Goal: Contribute content

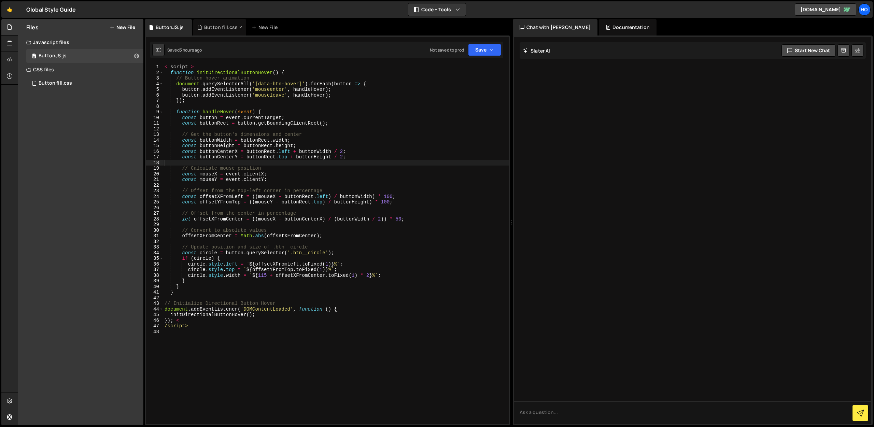
click at [198, 26] on icon at bounding box center [199, 27] width 5 height 7
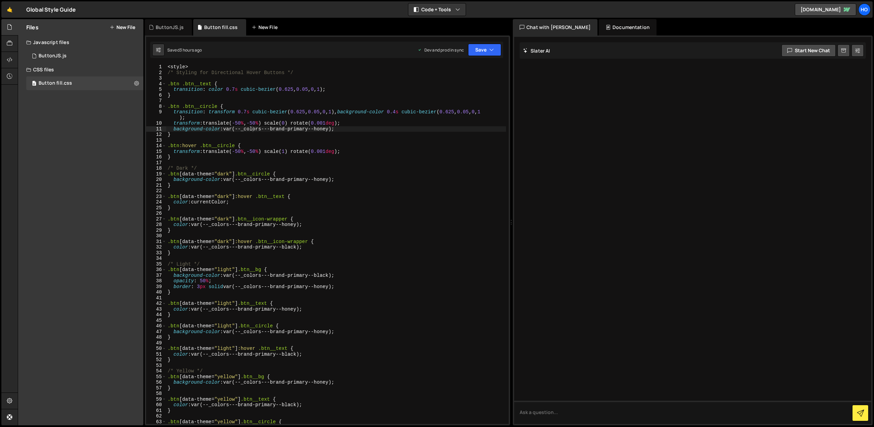
click at [268, 24] on div "New File" at bounding box center [266, 27] width 29 height 7
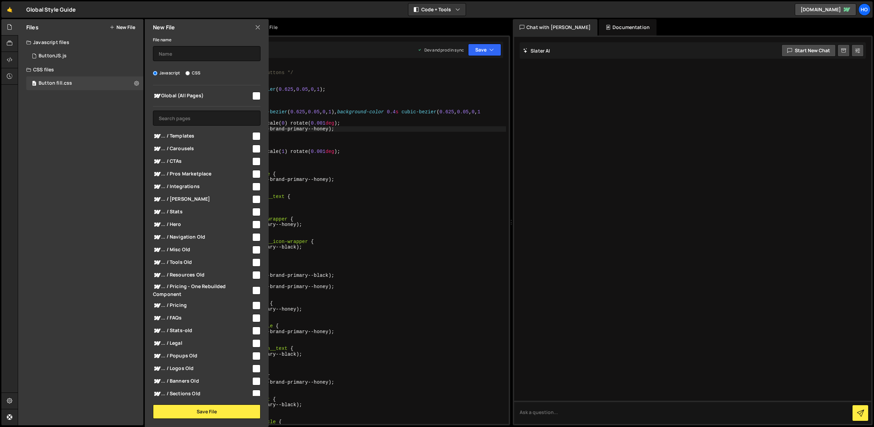
click at [192, 70] on label "CSS" at bounding box center [192, 73] width 15 height 7
click at [190, 71] on input "CSS" at bounding box center [187, 73] width 4 height 4
radio input "true"
click at [229, 411] on button "Save File" at bounding box center [207, 412] width 108 height 14
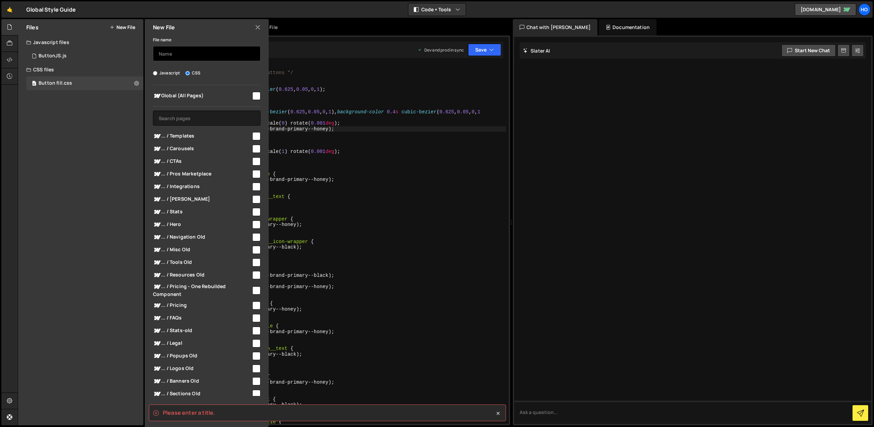
click at [203, 51] on input "text" at bounding box center [207, 53] width 108 height 15
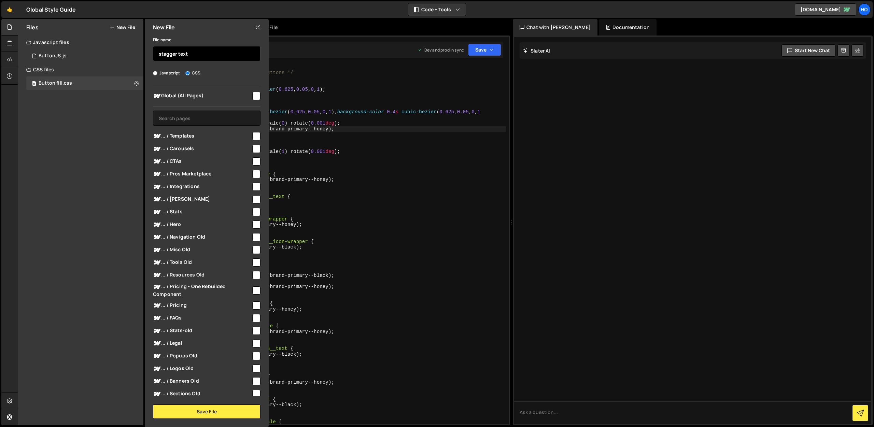
type input "stagger text"
click at [215, 411] on button "Save File" at bounding box center [207, 412] width 108 height 14
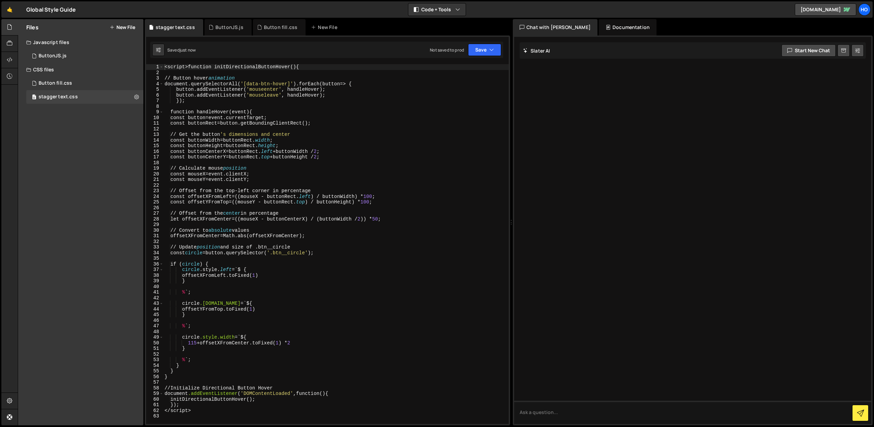
drag, startPoint x: 449, startPoint y: 313, endPoint x: 444, endPoint y: 310, distance: 5.8
click at [449, 313] on div "< script > function initDirectionalButtonHover () { // Button hover animation d…" at bounding box center [336, 249] width 346 height 371
click at [276, 25] on div "Button fill.css" at bounding box center [280, 27] width 33 height 7
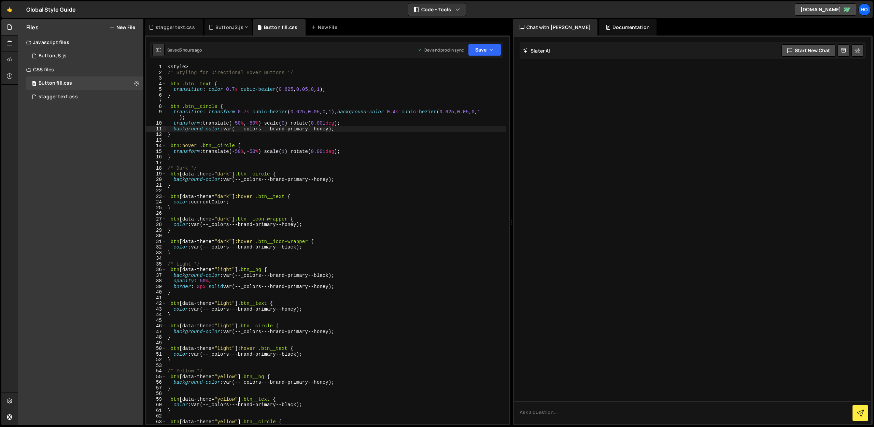
click at [225, 25] on div "ButtonJS.js" at bounding box center [230, 27] width 28 height 7
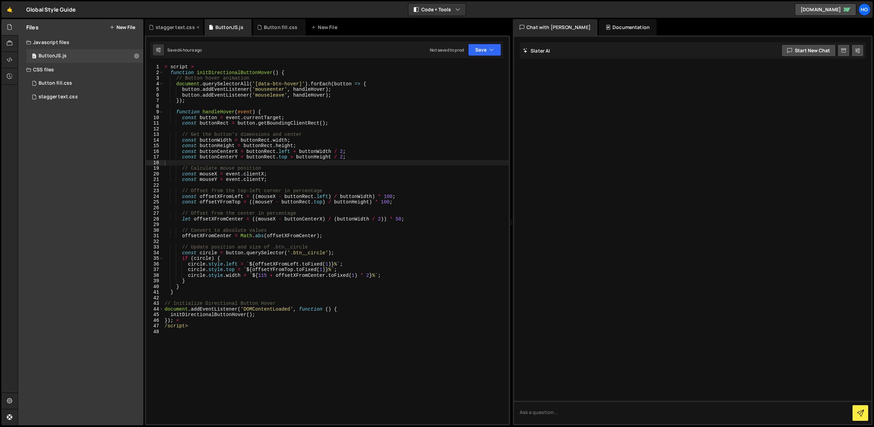
click at [177, 23] on div "stagger text.css" at bounding box center [174, 27] width 58 height 16
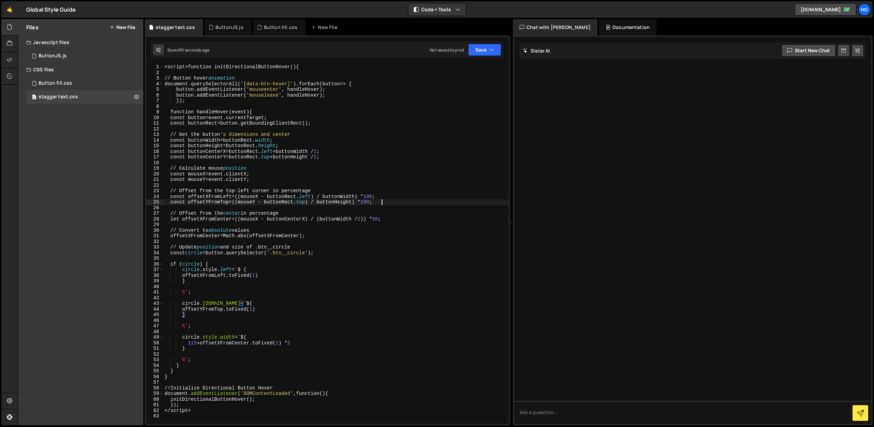
drag, startPoint x: 438, startPoint y: 204, endPoint x: 433, endPoint y: 201, distance: 5.3
click at [438, 204] on div "< script > function initDirectionalButtonHover () { // Button hover animation d…" at bounding box center [336, 249] width 346 height 371
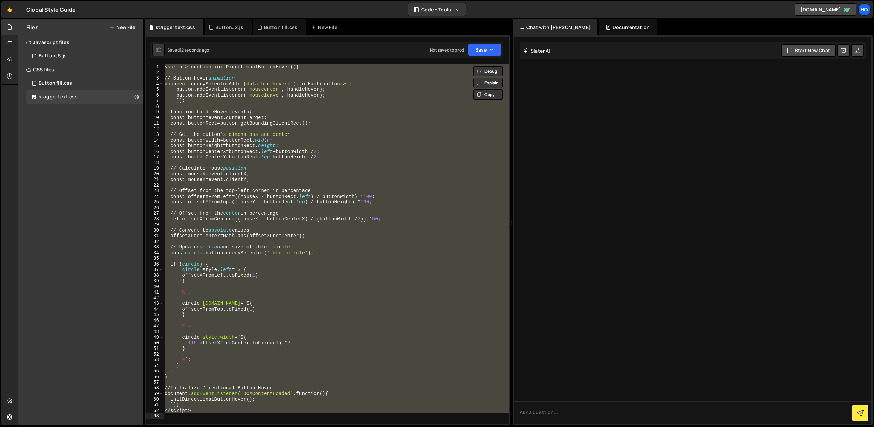
paste textarea "}"
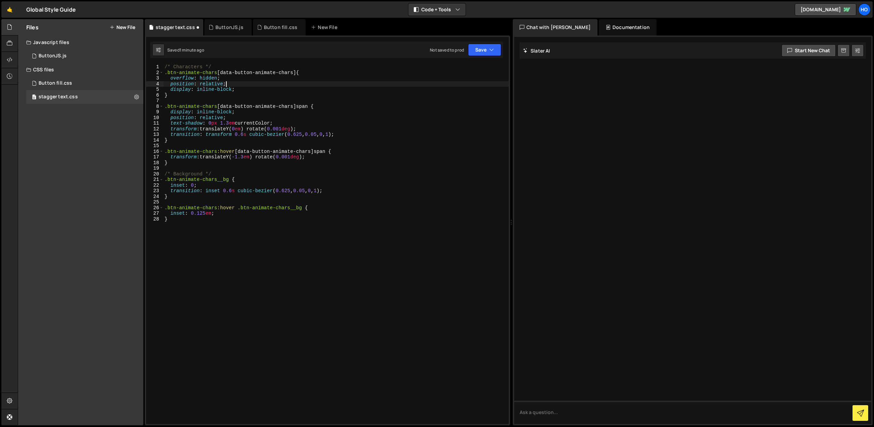
click at [235, 82] on div "/* Characters */ .btn-animate-chars [ data-button-animate-chars ] { overflow : …" at bounding box center [336, 249] width 346 height 371
drag, startPoint x: 216, startPoint y: 106, endPoint x: 168, endPoint y: 106, distance: 47.1
click at [168, 106] on div "/* Characters */ .btn-animate-chars [ data-button-animate-chars ] { overflow : …" at bounding box center [336, 249] width 346 height 371
click at [192, 107] on div "/* Characters */ .btn-animate-chars [ data-button-animate-chars ] { overflow : …" at bounding box center [336, 244] width 346 height 360
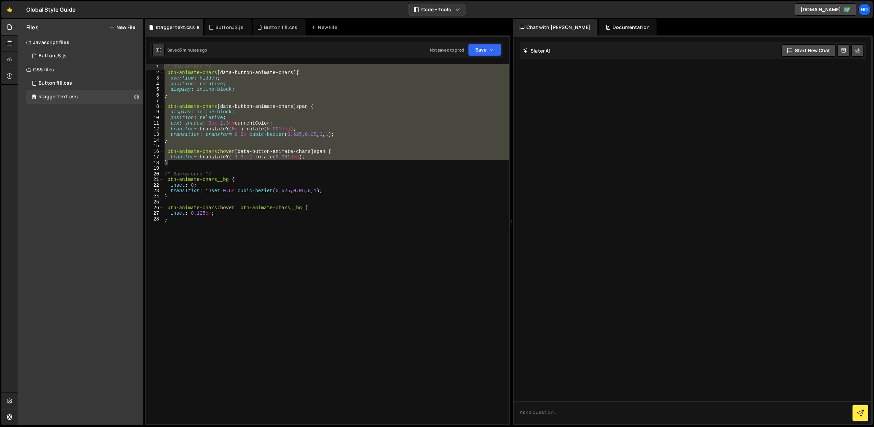
drag, startPoint x: 176, startPoint y: 164, endPoint x: 163, endPoint y: 65, distance: 100.5
click at [163, 65] on div ".btn-animate-chars [data-button-animate-chars] span { 1 2 3 4 5 6 7 8 9 10 11 1…" at bounding box center [327, 244] width 363 height 360
type textarea "/* Characters */ .btn-animate-chars [data-button-animate-chars] {"
click at [192, 147] on div "/* Characters */ .btn-animate-chars [ data-button-animate-chars ] { overflow : …" at bounding box center [336, 244] width 346 height 360
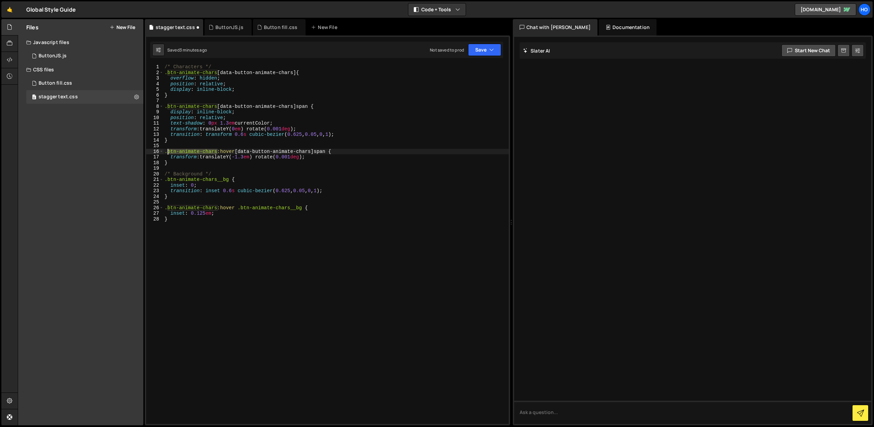
drag, startPoint x: 217, startPoint y: 151, endPoint x: 169, endPoint y: 149, distance: 47.9
click at [169, 149] on div "/* Characters */ .btn-animate-chars [ data-button-animate-chars ] { overflow : …" at bounding box center [336, 249] width 346 height 371
type textarea ".button .is-small:hover [data-button-animate-chars] span {"
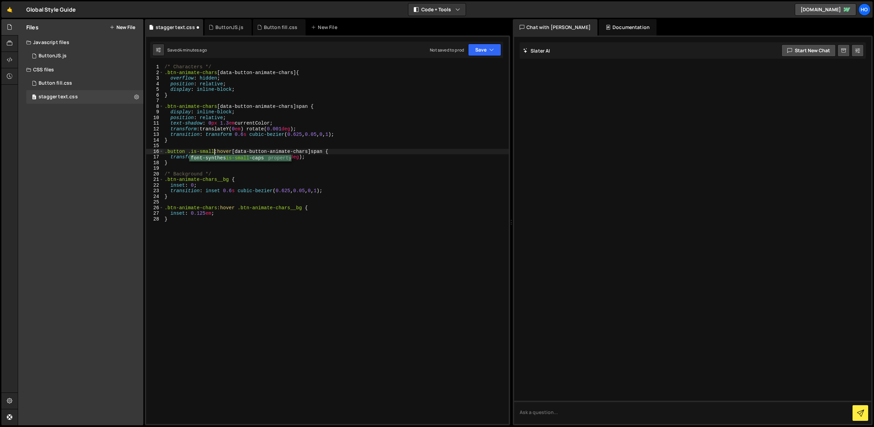
click at [189, 148] on div "/* Characters */ .btn-animate-chars [ data-button-animate-chars ] { overflow : …" at bounding box center [336, 249] width 346 height 371
drag, startPoint x: 214, startPoint y: 152, endPoint x: 165, endPoint y: 150, distance: 49.5
click at [165, 150] on div "/* Characters */ .btn-animate-chars [ data-button-animate-chars ] { overflow : …" at bounding box center [336, 249] width 346 height 371
drag, startPoint x: 216, startPoint y: 106, endPoint x: 164, endPoint y: 105, distance: 51.9
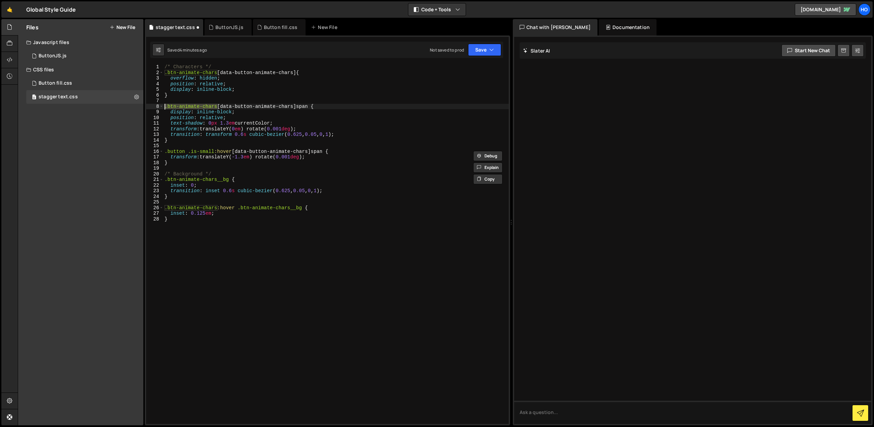
click at [164, 105] on div "/* Characters */ .btn-animate-chars [ data-button-animate-chars ] { overflow : …" at bounding box center [336, 249] width 346 height 371
paste textarea "[PERSON_NAME] .is-small"
drag, startPoint x: 215, startPoint y: 72, endPoint x: 165, endPoint y: 73, distance: 49.9
click at [165, 73] on div "/* Characters */ .btn-animate-chars [ data-button-animate-chars ] { overflow : …" at bounding box center [336, 249] width 346 height 371
paste textarea "[PERSON_NAME] .is-small"
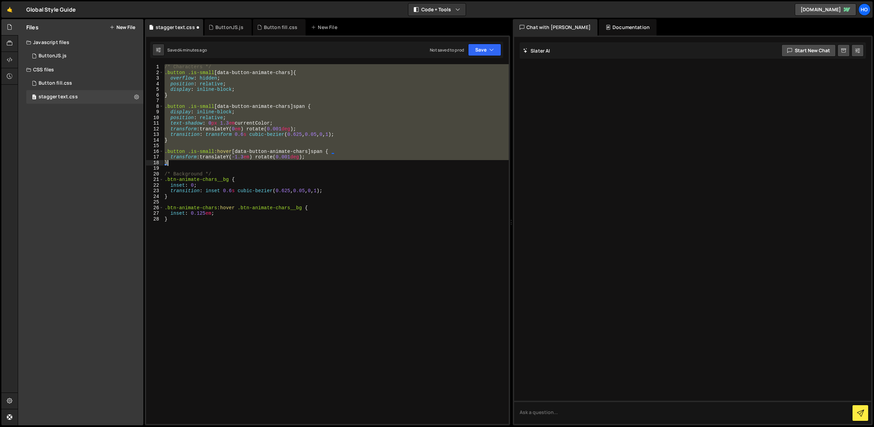
drag, startPoint x: 165, startPoint y: 68, endPoint x: 236, endPoint y: 165, distance: 120.0
click at [236, 165] on div "/* Characters */ .button .is-small [ data-button-animate-chars ] { overflow : h…" at bounding box center [336, 249] width 346 height 371
click at [409, 177] on div "/* Characters */ .button .is-small [ data-button-animate-chars ] { overflow : h…" at bounding box center [336, 249] width 346 height 371
type textarea "/* Background */"
